Goal: Information Seeking & Learning: Understand process/instructions

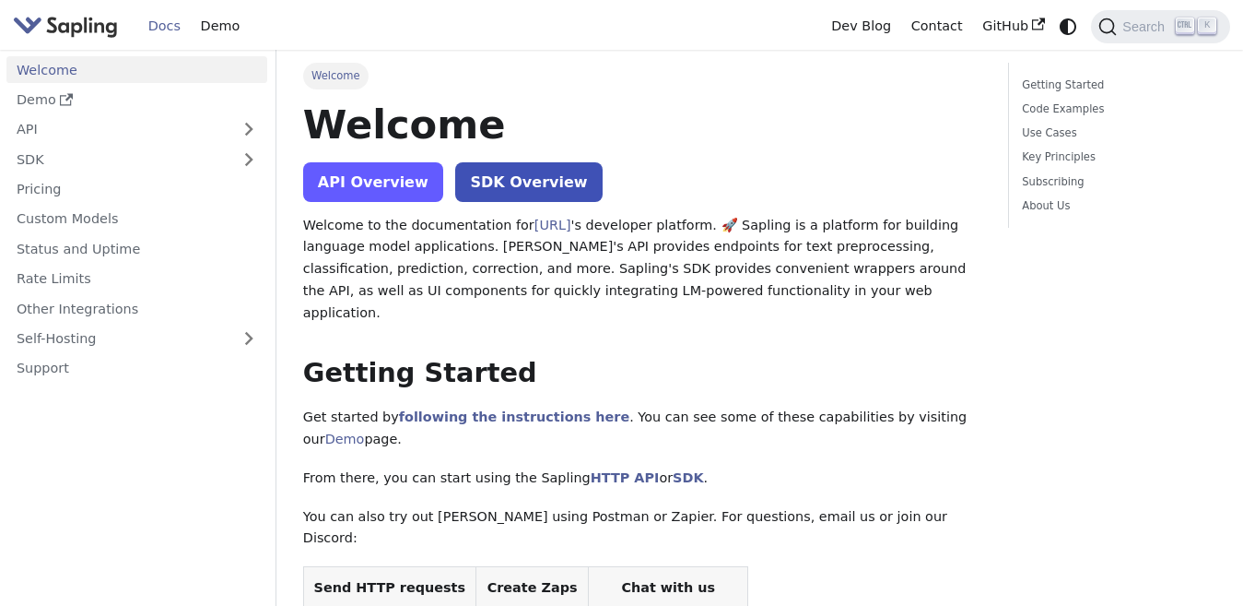
click at [392, 174] on link "API Overview" at bounding box center [373, 182] width 140 height 40
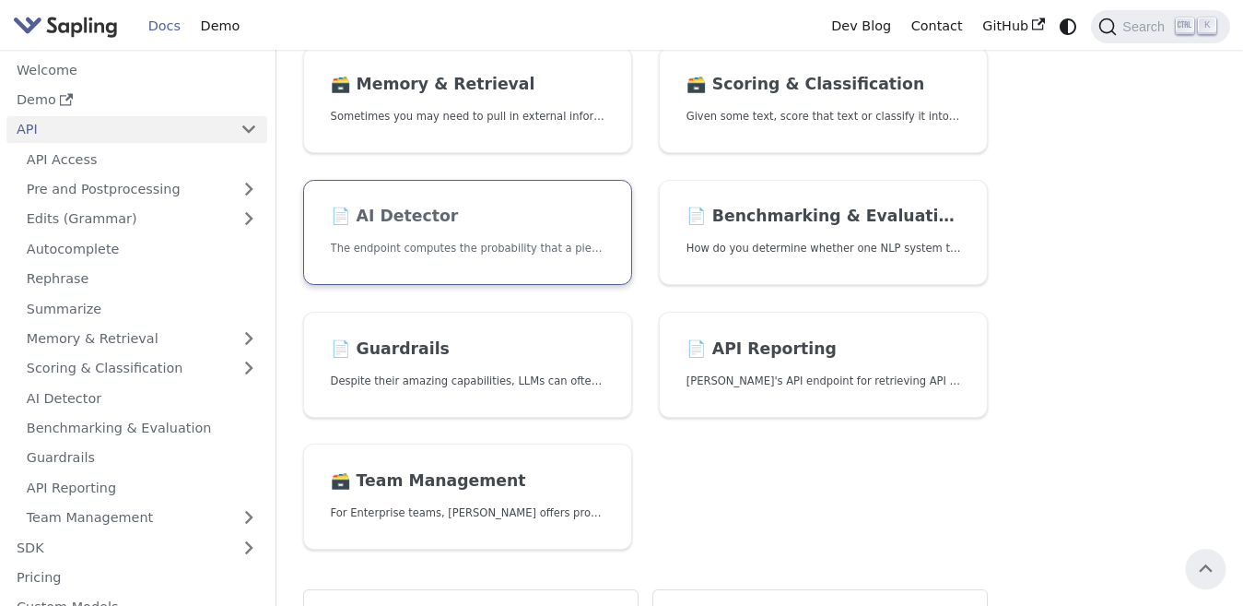
scroll to position [553, 0]
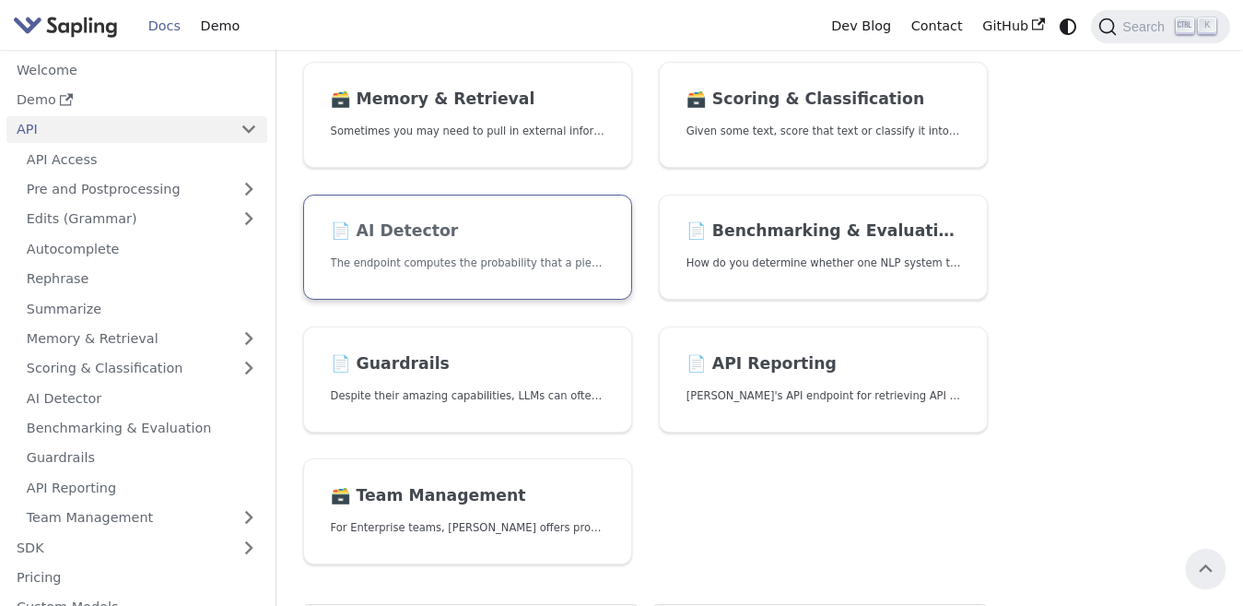
click at [408, 237] on h2 "📄️ AI Detector" at bounding box center [468, 231] width 275 height 20
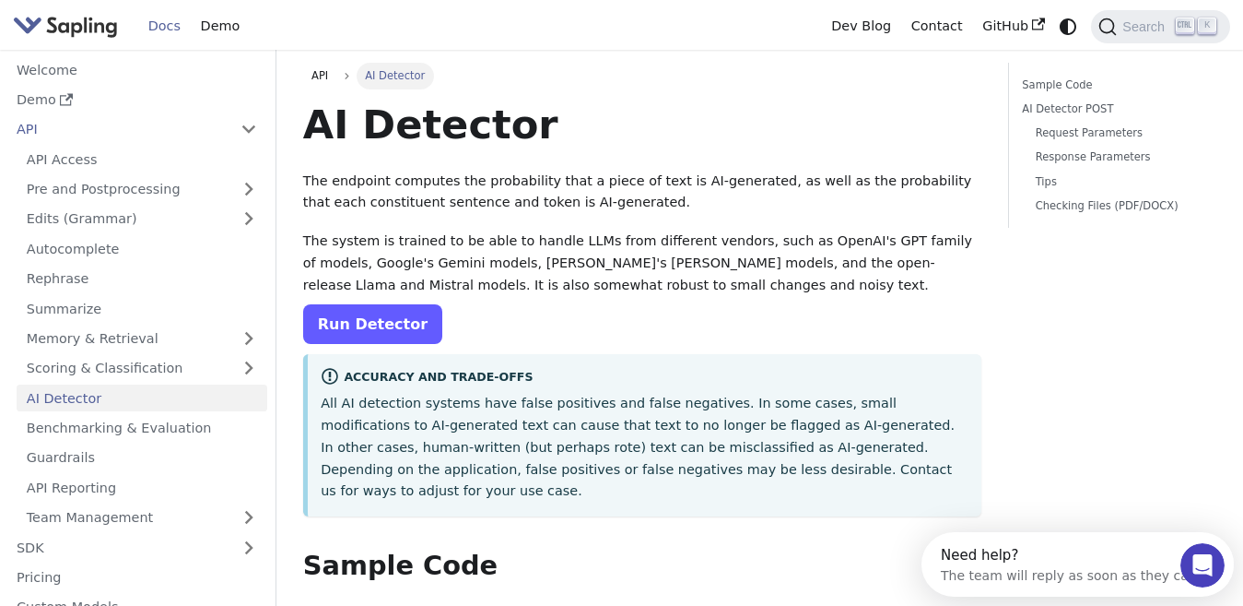
click at [392, 332] on link "Run Detector" at bounding box center [372, 324] width 139 height 40
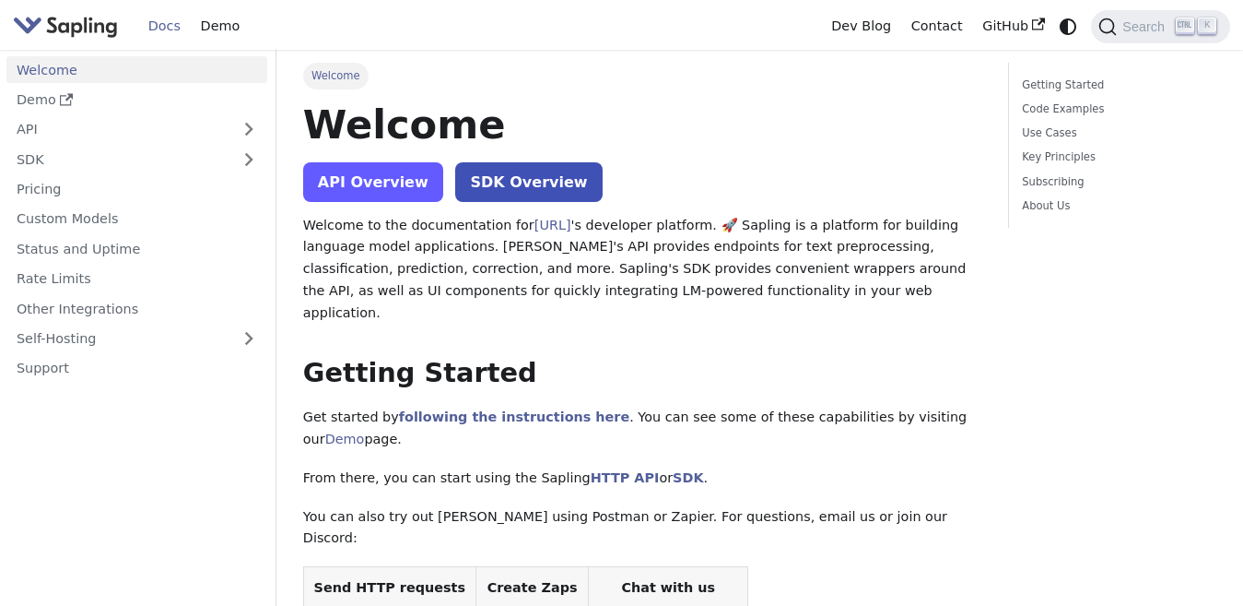
click at [324, 171] on link "API Overview" at bounding box center [373, 182] width 140 height 40
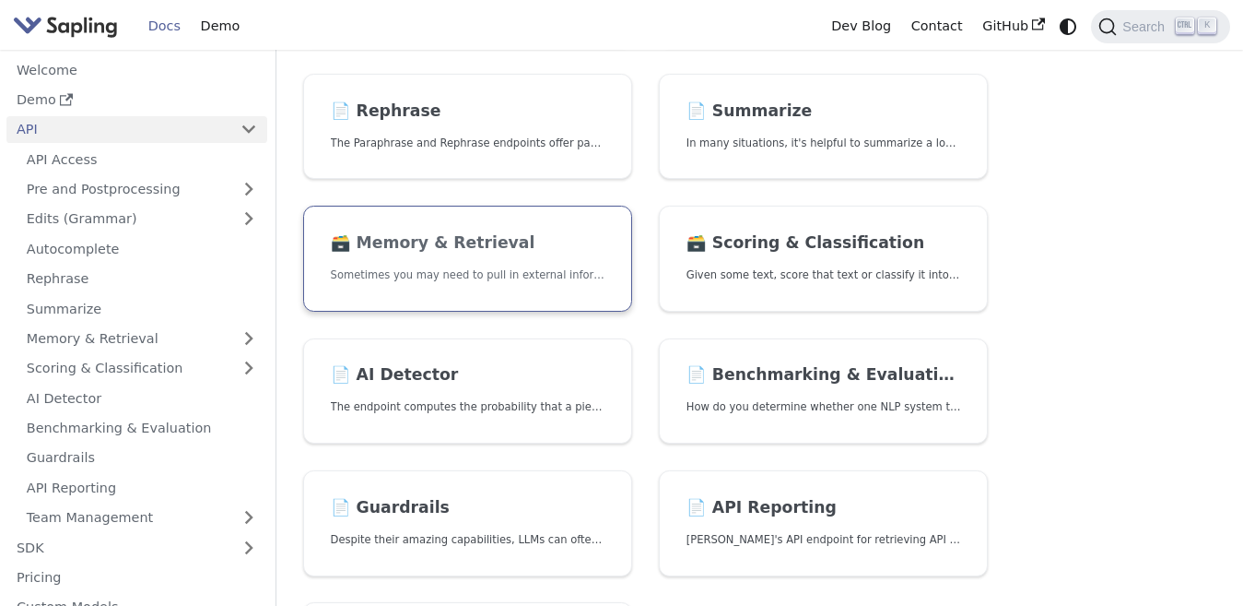
scroll to position [553, 0]
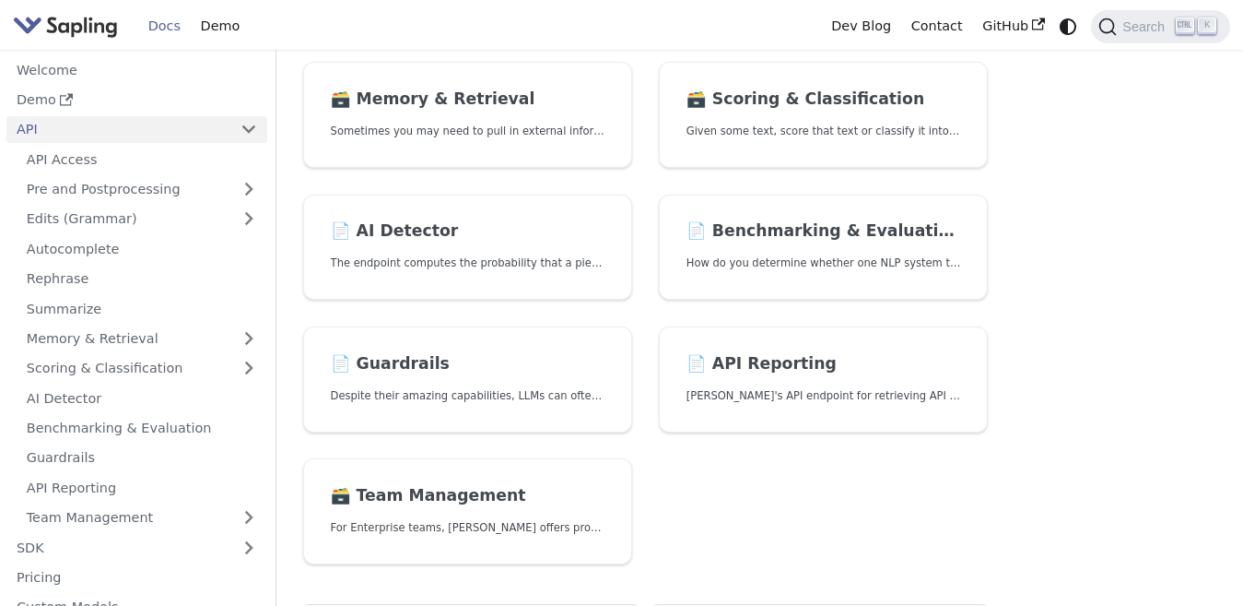
drag, startPoint x: 489, startPoint y: 243, endPoint x: 883, endPoint y: 10, distance: 458.3
click at [487, 243] on link "📄️ AI Detector The endpoint computes the probability that a piece of text is AI…" at bounding box center [467, 247] width 329 height 106
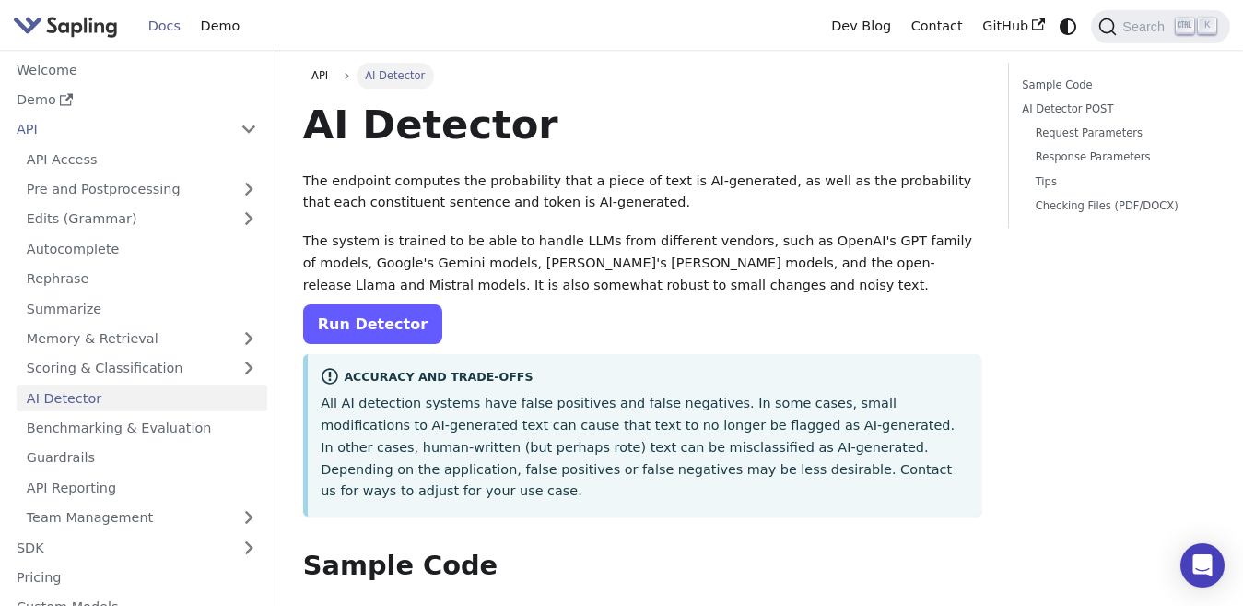
click at [311, 330] on link "Run Detector" at bounding box center [372, 324] width 139 height 40
